Goal: Check status: Check status

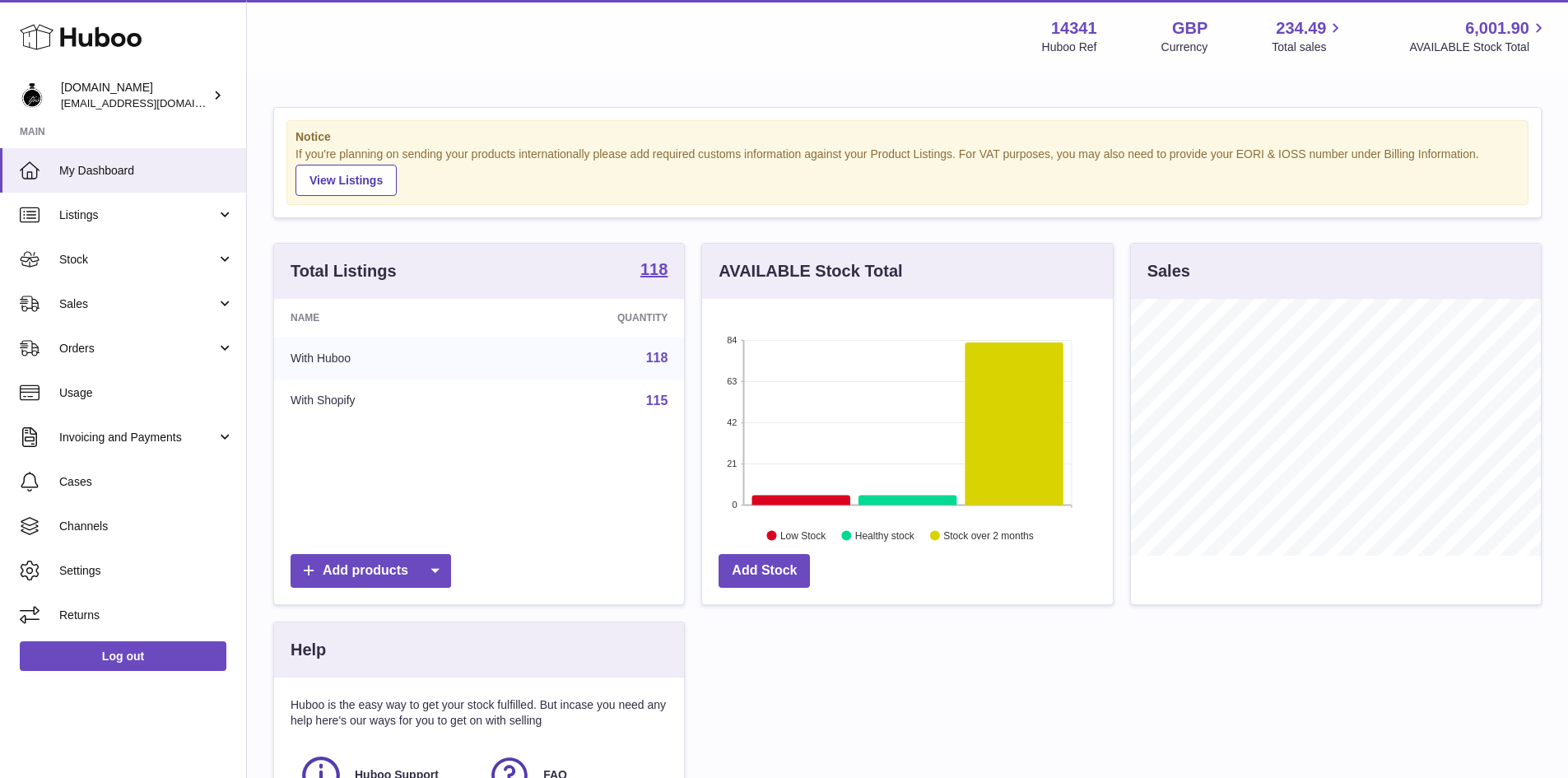
scroll to position [257, 411]
click at [74, 37] on use at bounding box center [80, 37] width 122 height 26
click at [104, 339] on link "Orders" at bounding box center [123, 348] width 246 height 45
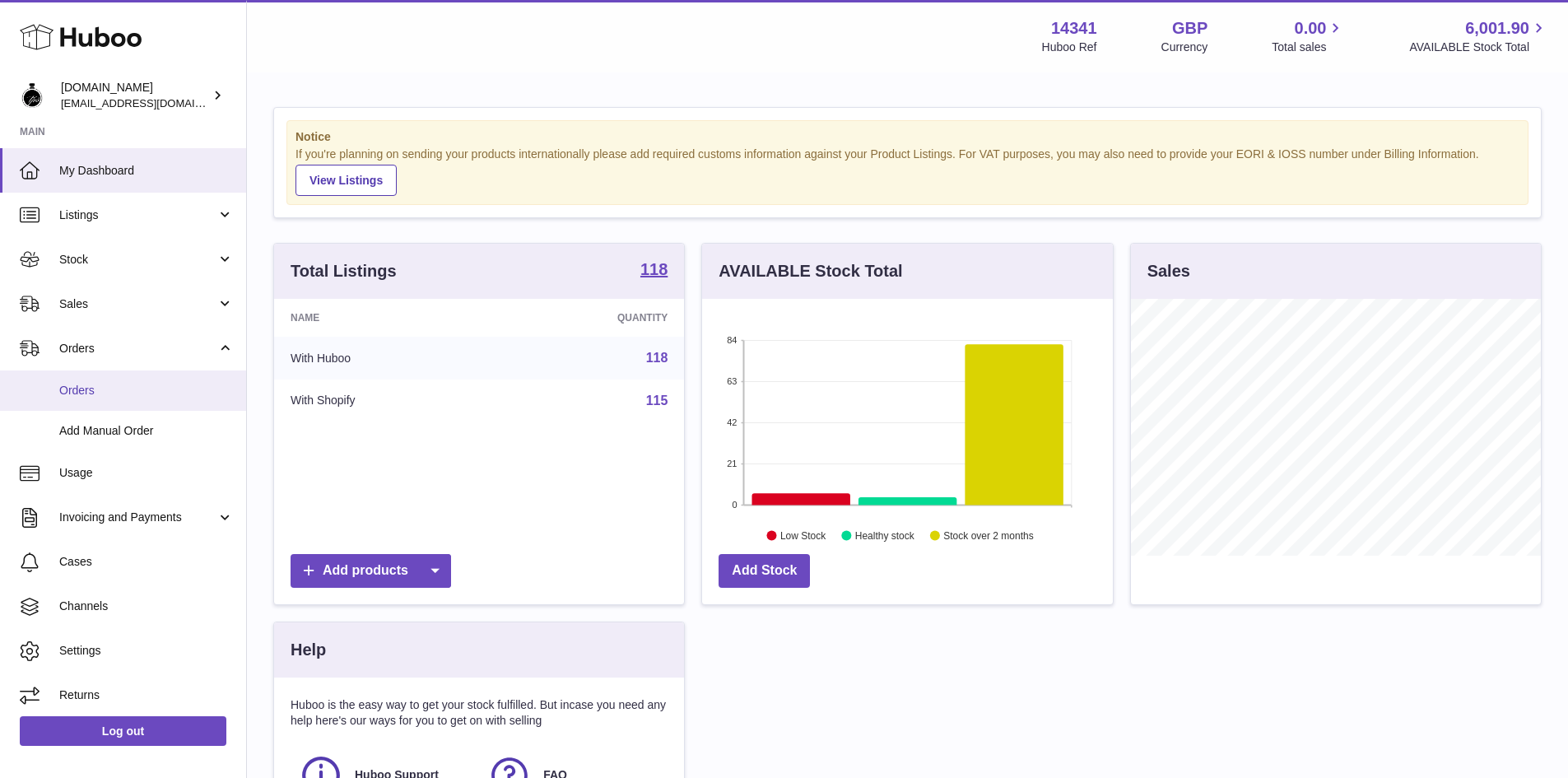
click at [70, 391] on span "Orders" at bounding box center [146, 391] width 175 height 16
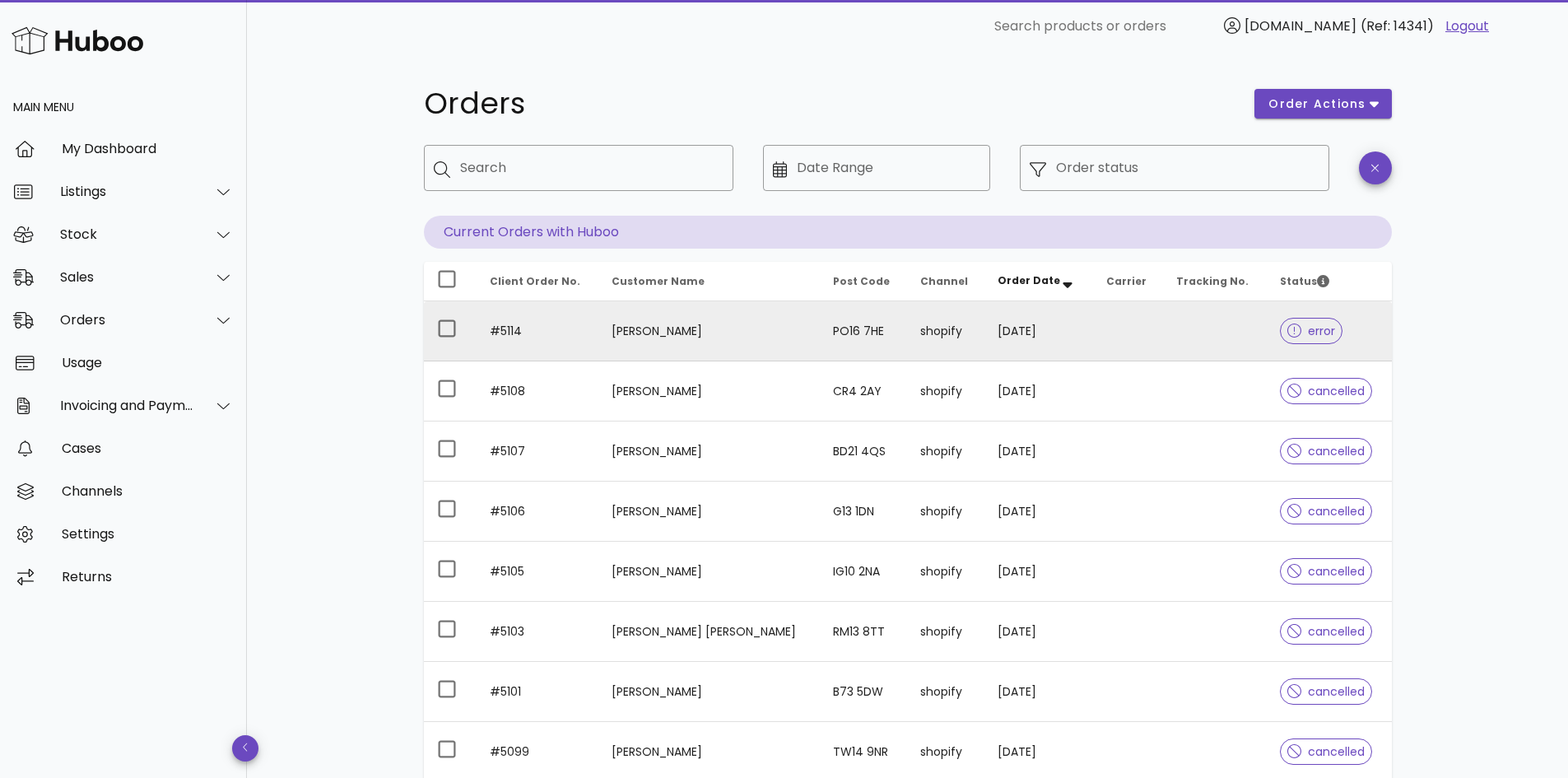
click at [1189, 345] on td at bounding box center [1215, 331] width 104 height 60
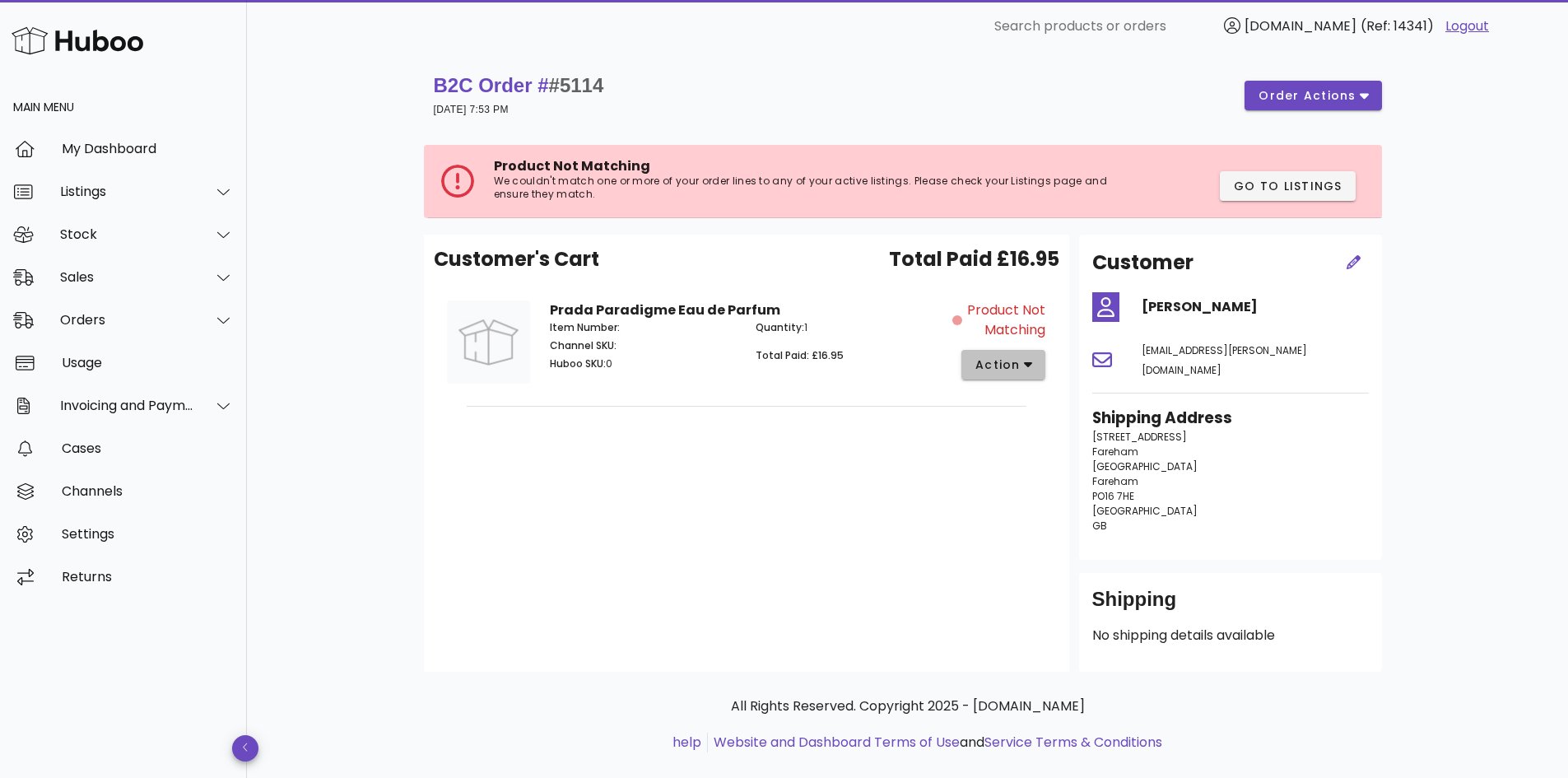
click at [1044, 361] on button "action" at bounding box center [1004, 364] width 85 height 29
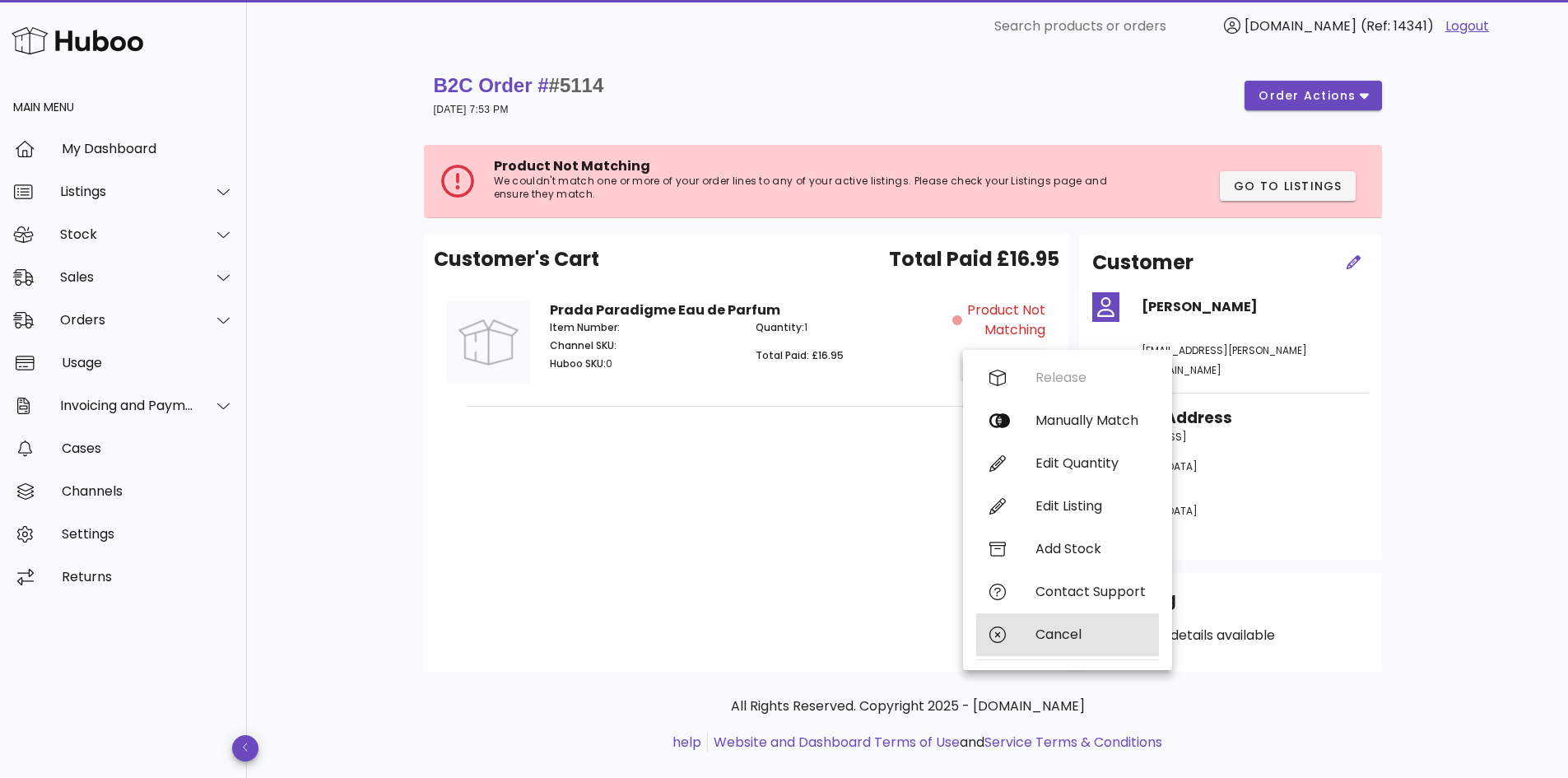
click at [1032, 637] on div "Cancel" at bounding box center [1067, 634] width 183 height 43
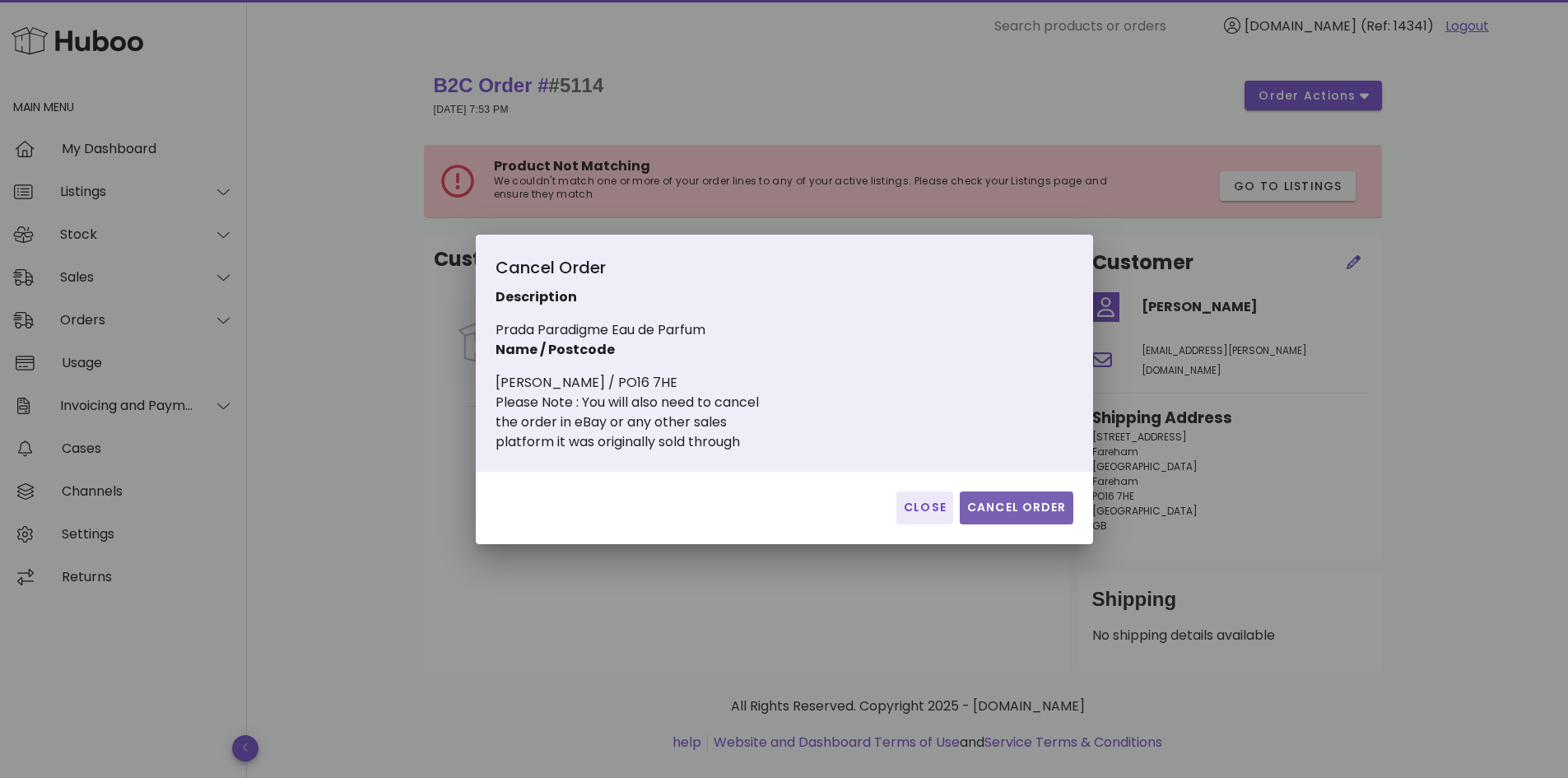
click at [1006, 499] on button "Cancel Order" at bounding box center [1016, 508] width 113 height 33
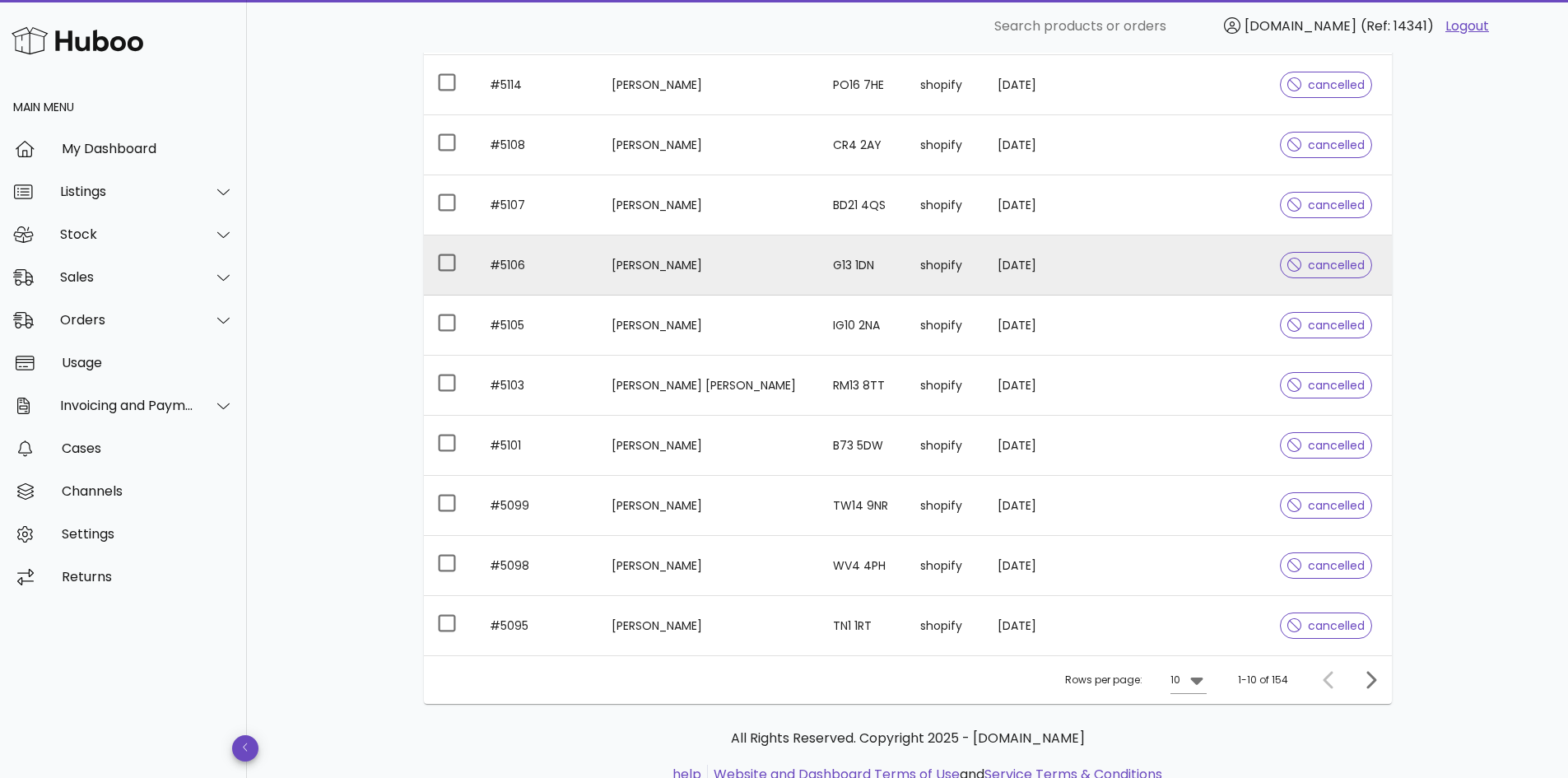
scroll to position [247, 0]
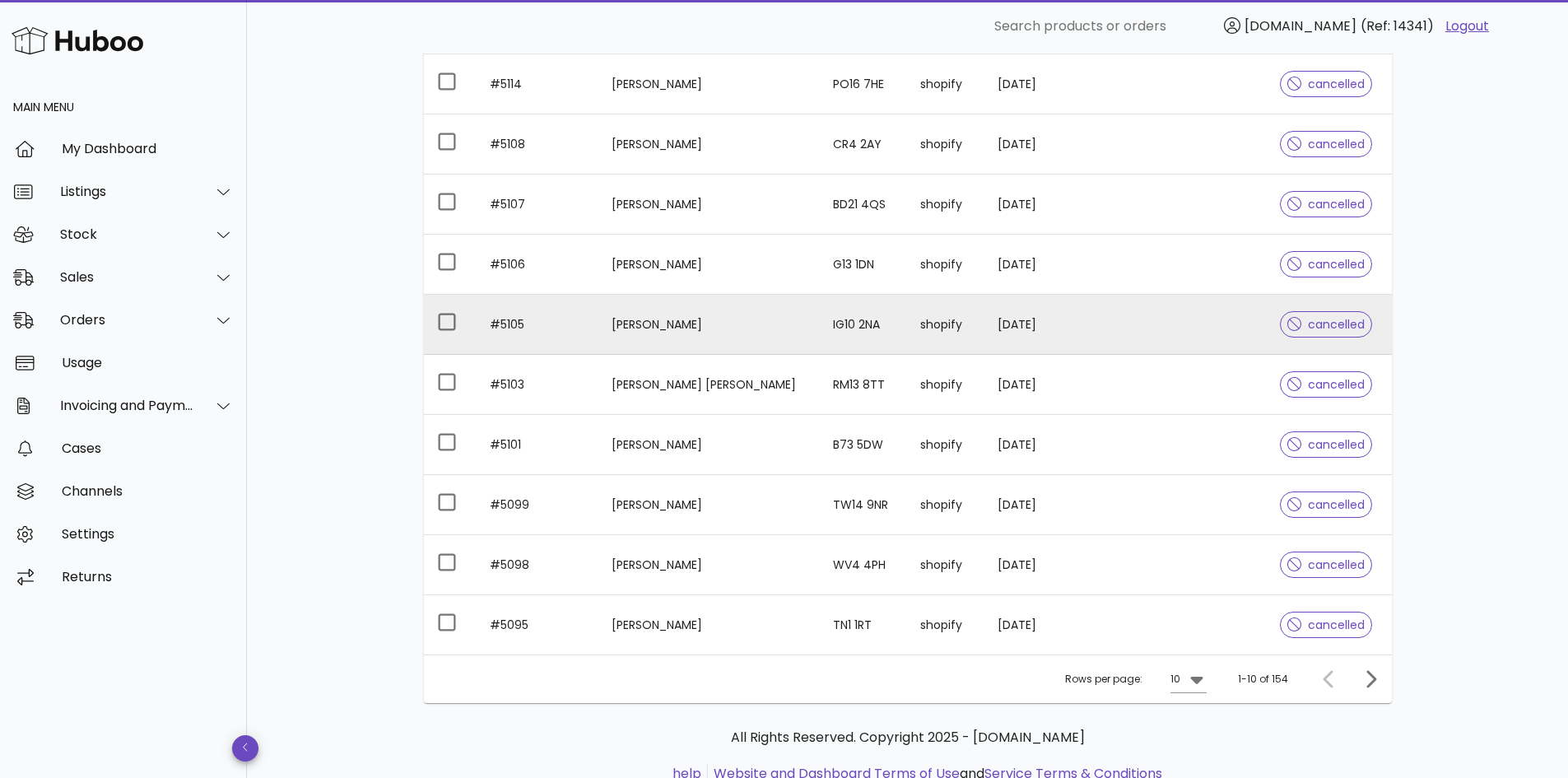
click at [637, 322] on td "Farzad Sahamibakiani" at bounding box center [709, 324] width 220 height 60
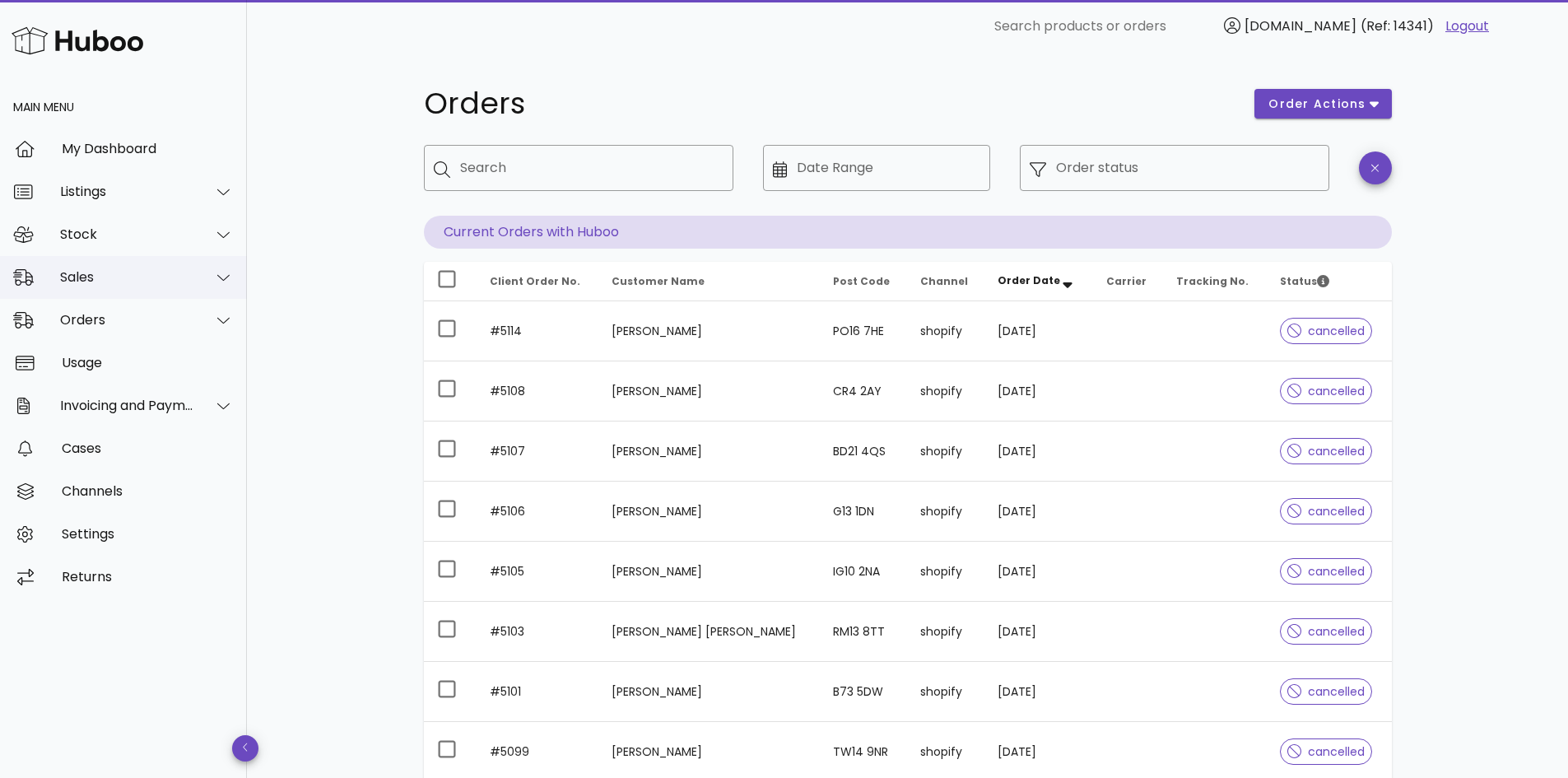
click at [107, 286] on div "Sales" at bounding box center [123, 277] width 247 height 43
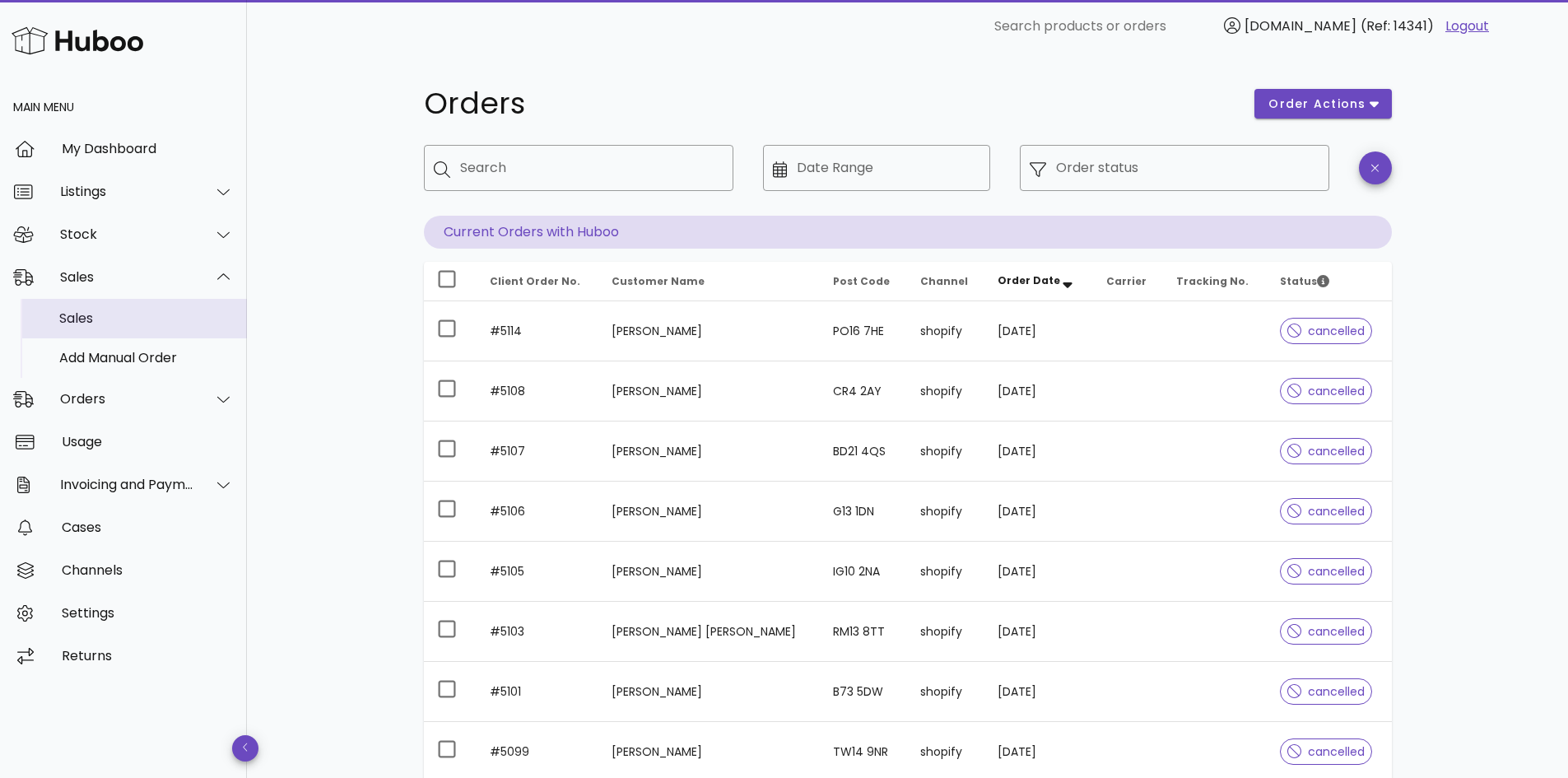
click at [101, 326] on div "Sales" at bounding box center [146, 319] width 175 height 16
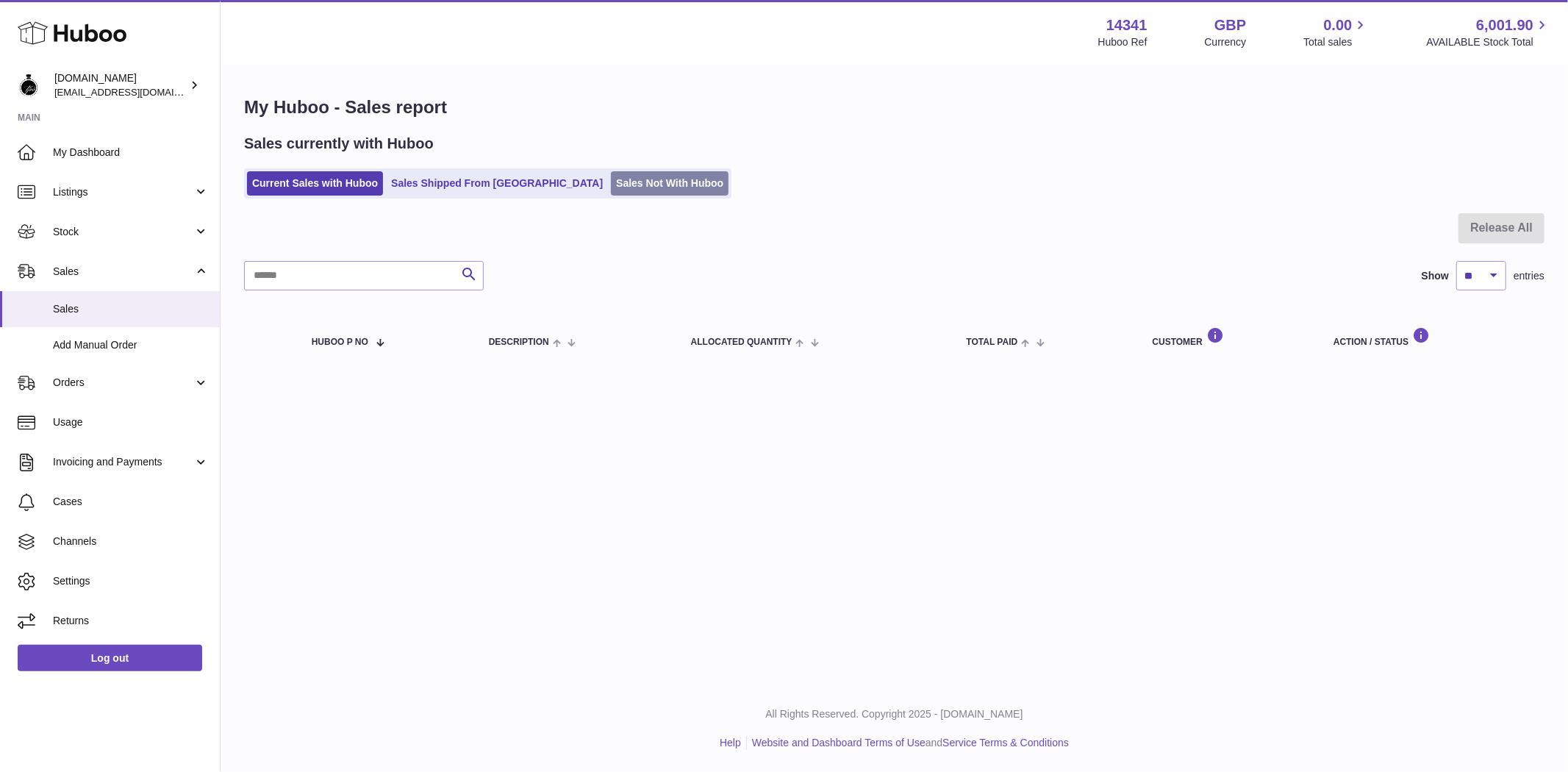
click at [611, 186] on link "Sales Not With Huboo" at bounding box center [670, 183] width 118 height 24
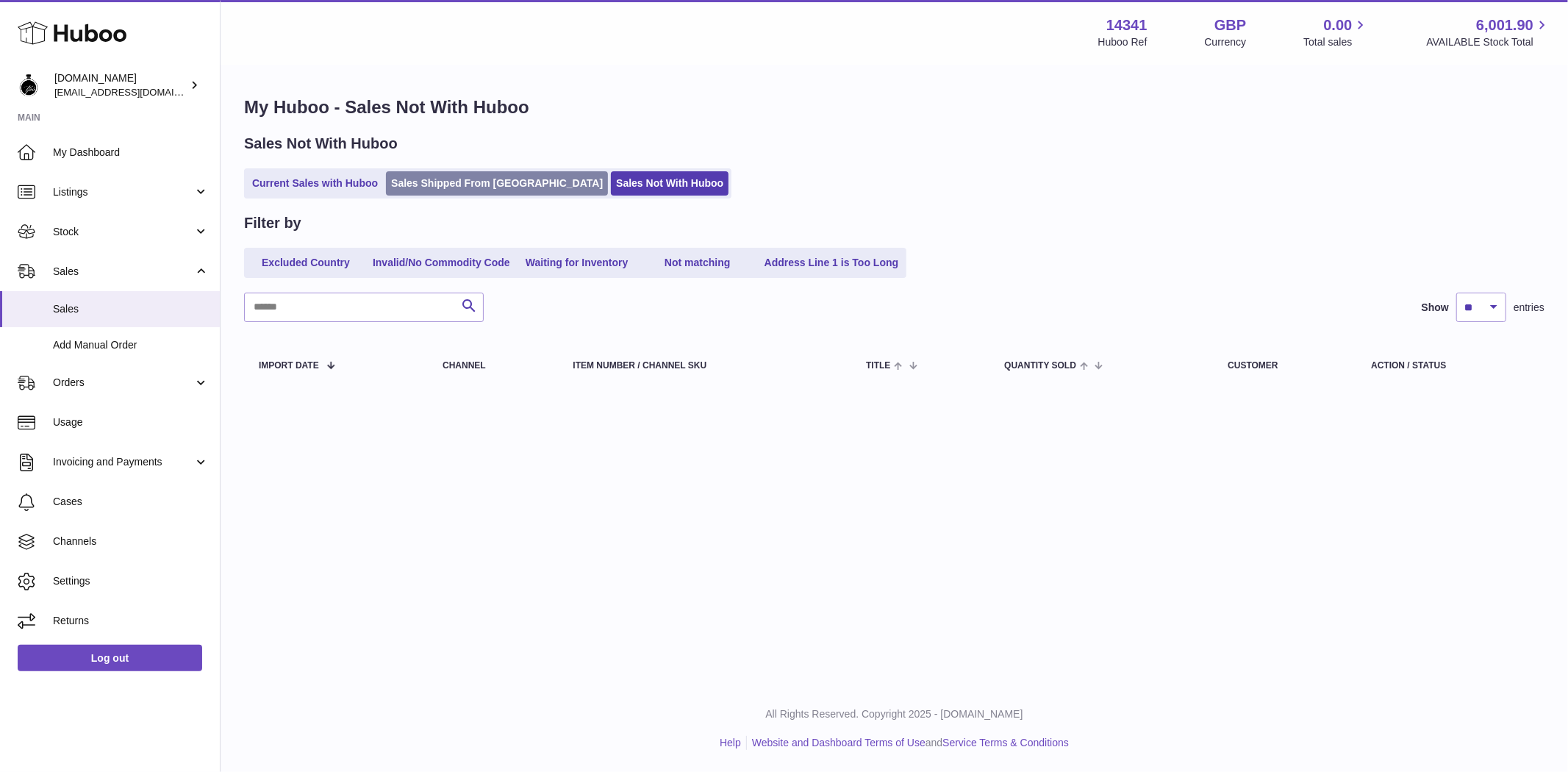
click at [468, 172] on link "Sales Shipped From [GEOGRAPHIC_DATA]" at bounding box center [496, 183] width 222 height 24
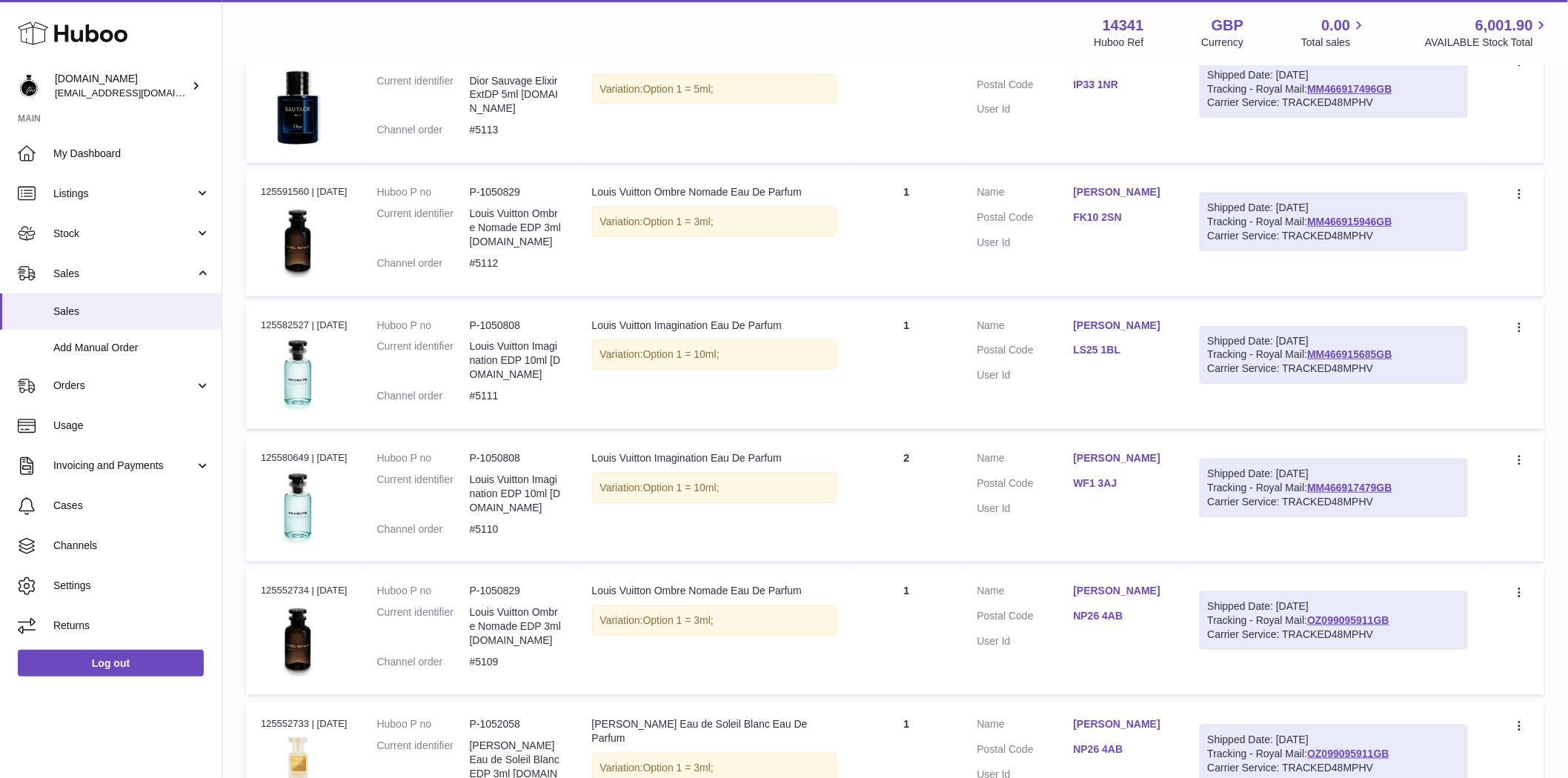
scroll to position [411, 0]
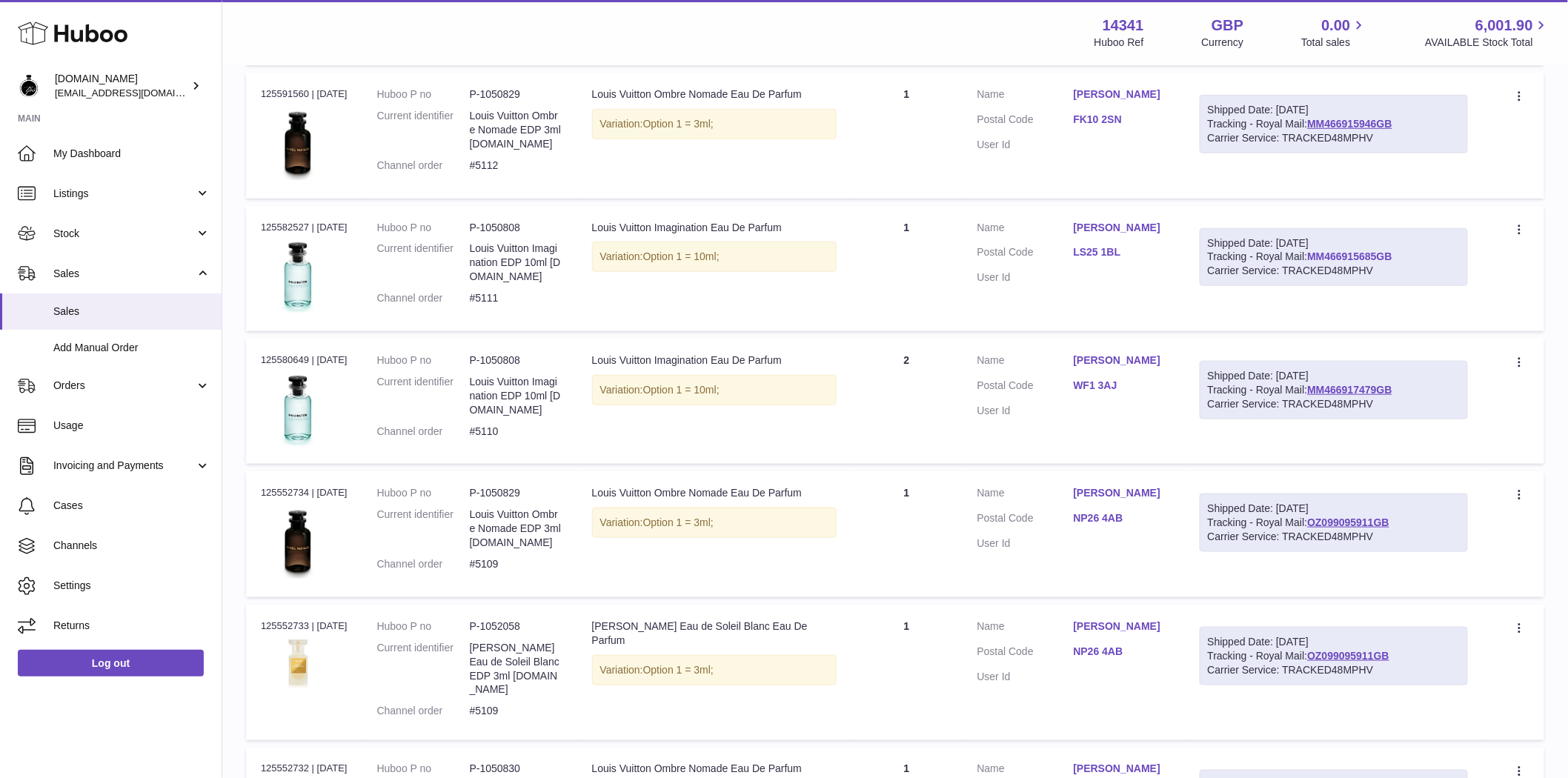
click at [1369, 263] on link "MM466915685GB" at bounding box center [1349, 256] width 84 height 12
click at [78, 159] on span "My Dashboard" at bounding box center [132, 154] width 157 height 14
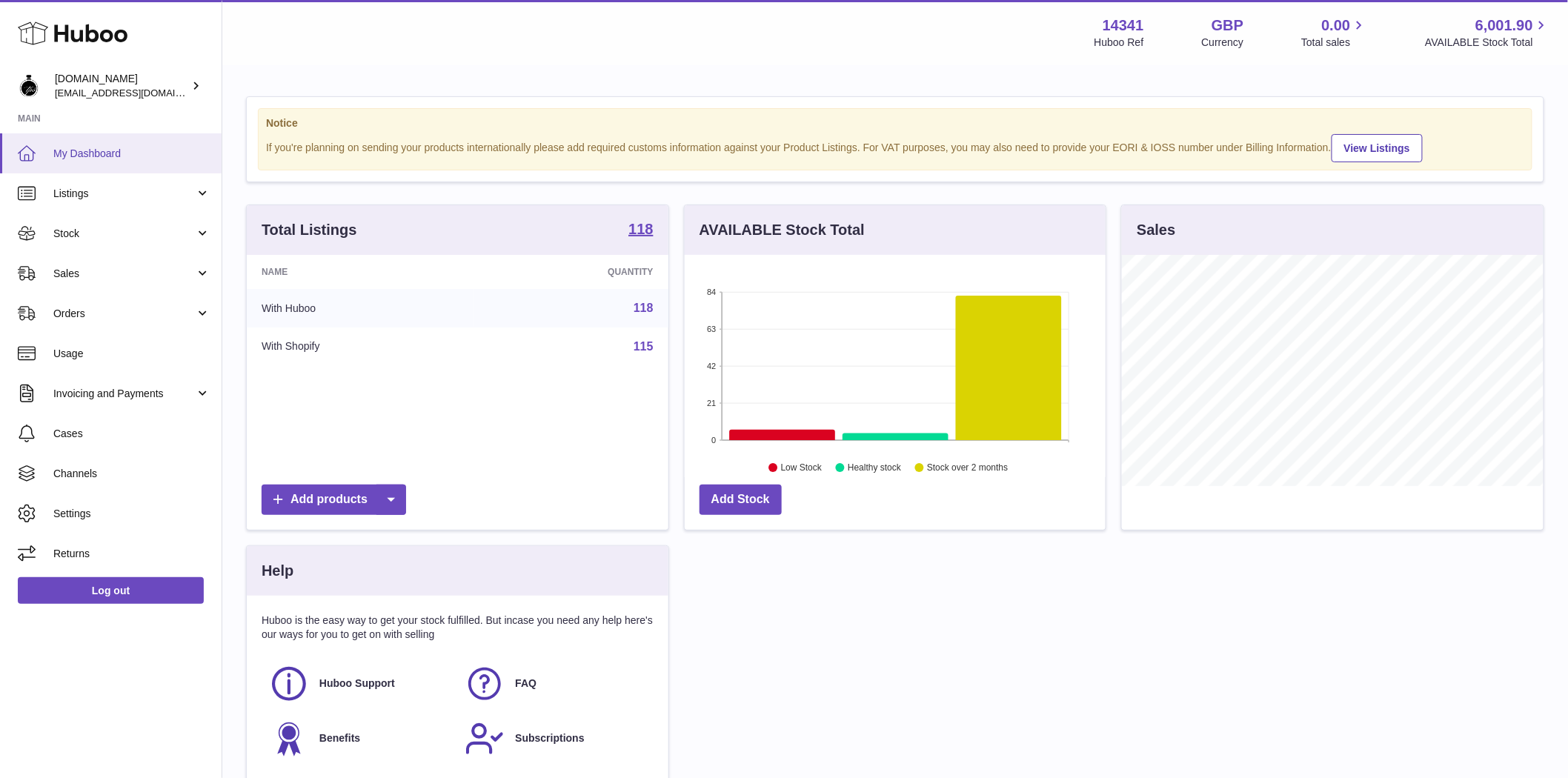
scroll to position [740465, 740634]
